Goal: Task Accomplishment & Management: Manage account settings

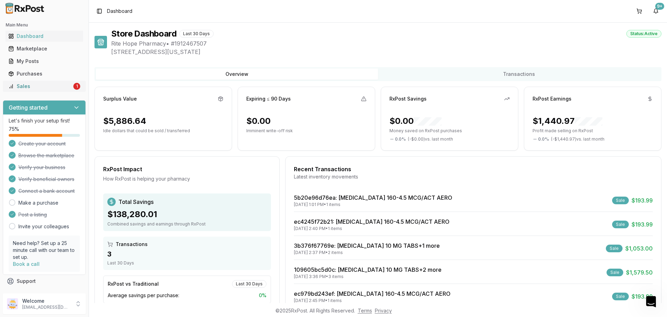
scroll to position [44, 0]
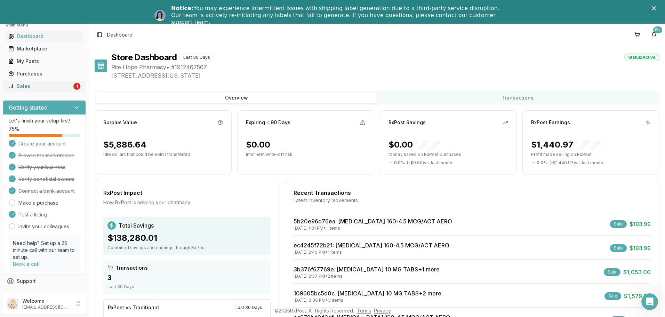
click at [19, 83] on div "Sales" at bounding box center [40, 86] width 64 height 7
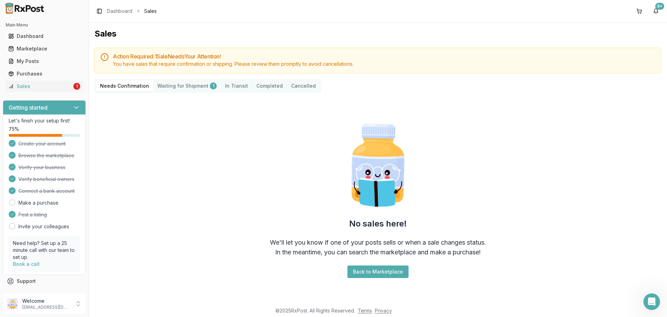
click at [181, 85] on Shipment "Waiting for Shipment 1" at bounding box center [187, 85] width 68 height 11
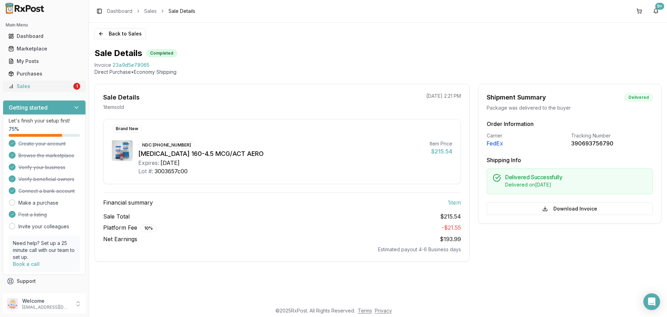
click at [40, 83] on div "Sales" at bounding box center [40, 86] width 64 height 7
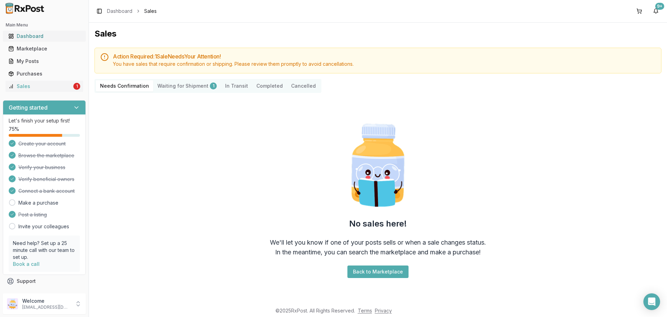
click at [25, 34] on div "Dashboard" at bounding box center [44, 36] width 72 height 7
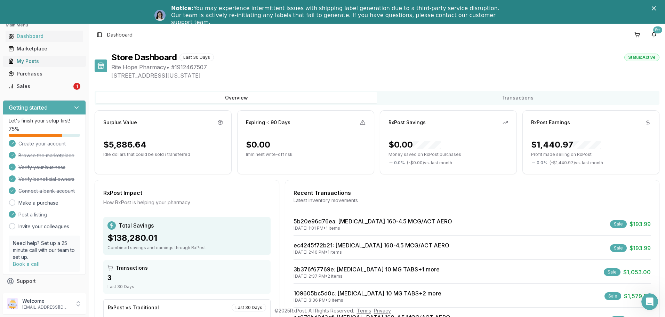
click at [29, 62] on div "My Posts" at bounding box center [44, 61] width 72 height 7
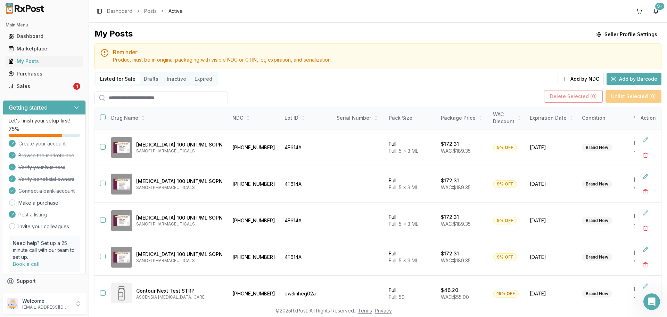
click at [162, 100] on input "search" at bounding box center [161, 97] width 133 height 13
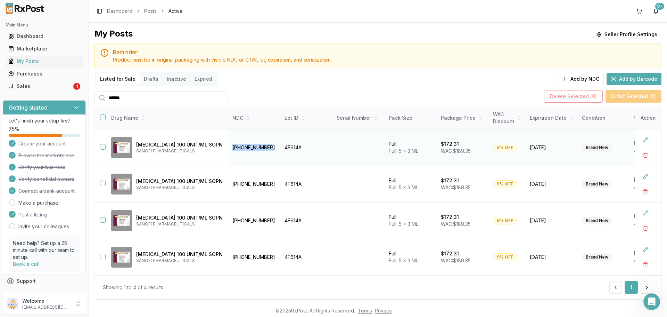
drag, startPoint x: 275, startPoint y: 143, endPoint x: 234, endPoint y: 145, distance: 40.8
click at [234, 145] on td "[PHONE_NUMBER]" at bounding box center [254, 147] width 52 height 36
copy td "[PHONE_NUMBER]"
drag, startPoint x: 145, startPoint y: 99, endPoint x: 43, endPoint y: 98, distance: 102.6
click at [43, 98] on div "Main Menu Dashboard Marketplace My Posts Purchases Sales 1 Getting started Let'…" at bounding box center [333, 158] width 667 height 317
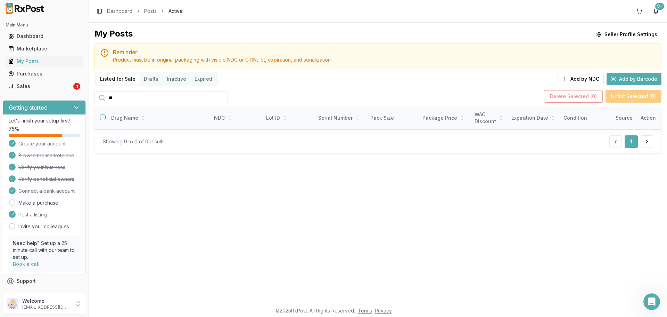
type input "*"
type input "*********"
click at [124, 72] on div "Listed for Sale Drafts Inactive Expired" at bounding box center [156, 79] width 123 height 14
click at [34, 38] on div "Dashboard" at bounding box center [44, 36] width 72 height 7
